Goal: Check status

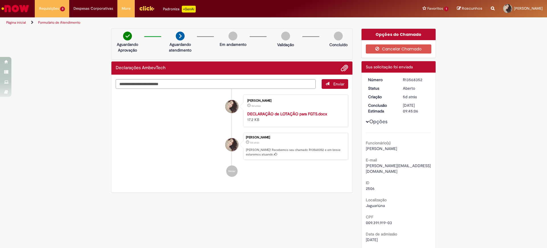
click at [413, 80] on div "R13568352" at bounding box center [416, 80] width 26 height 6
copy div "R13568352"
